Goal: Task Accomplishment & Management: Complete application form

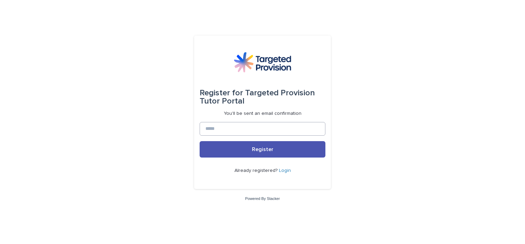
click at [251, 126] on input at bounding box center [262, 129] width 126 height 14
drag, startPoint x: 139, startPoint y: 113, endPoint x: 125, endPoint y: 67, distance: 47.8
click at [139, 113] on div "Register for Targeted Provision Tutor Portal You'll be sent an email confirmati…" at bounding box center [262, 122] width 525 height 244
click at [236, 129] on input at bounding box center [262, 129] width 126 height 14
type input "**********"
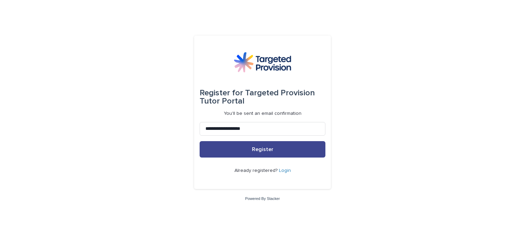
click at [239, 157] on button "Register" at bounding box center [262, 149] width 126 height 16
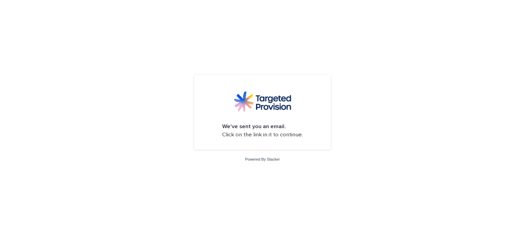
click at [238, 156] on div "Powered By Stacker" at bounding box center [262, 159] width 525 height 6
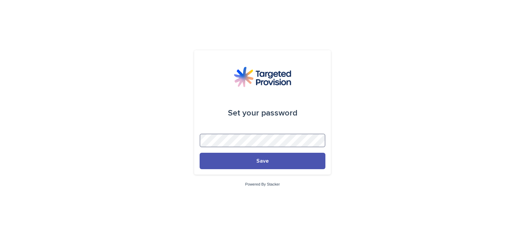
click at [199, 153] on button "Save" at bounding box center [262, 161] width 126 height 16
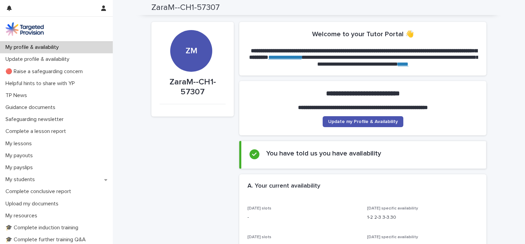
drag, startPoint x: 380, startPoint y: 142, endPoint x: 327, endPoint y: 51, distance: 105.9
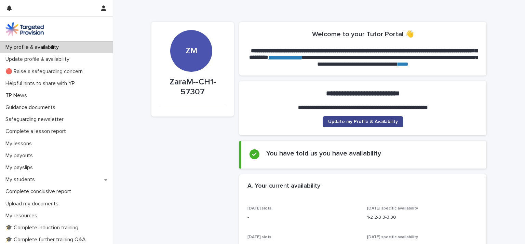
click at [366, 121] on span "Update my Profile & Availability" at bounding box center [363, 121] width 70 height 5
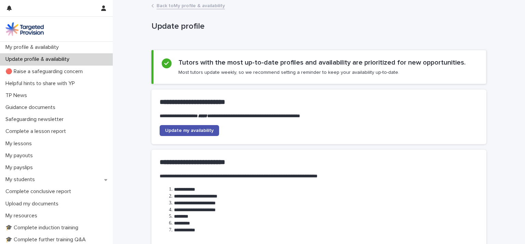
drag, startPoint x: 124, startPoint y: 108, endPoint x: 124, endPoint y: 84, distance: 24.6
drag, startPoint x: 138, startPoint y: 128, endPoint x: 130, endPoint y: 77, distance: 51.9
click at [135, 56] on div "**********" at bounding box center [319, 153] width 412 height 304
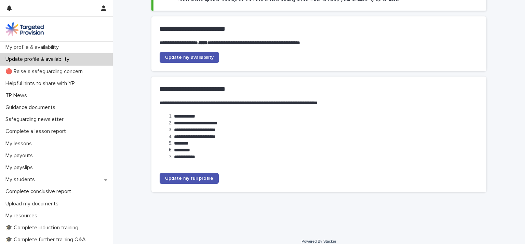
scroll to position [80, 0]
